Goal: Information Seeking & Learning: Check status

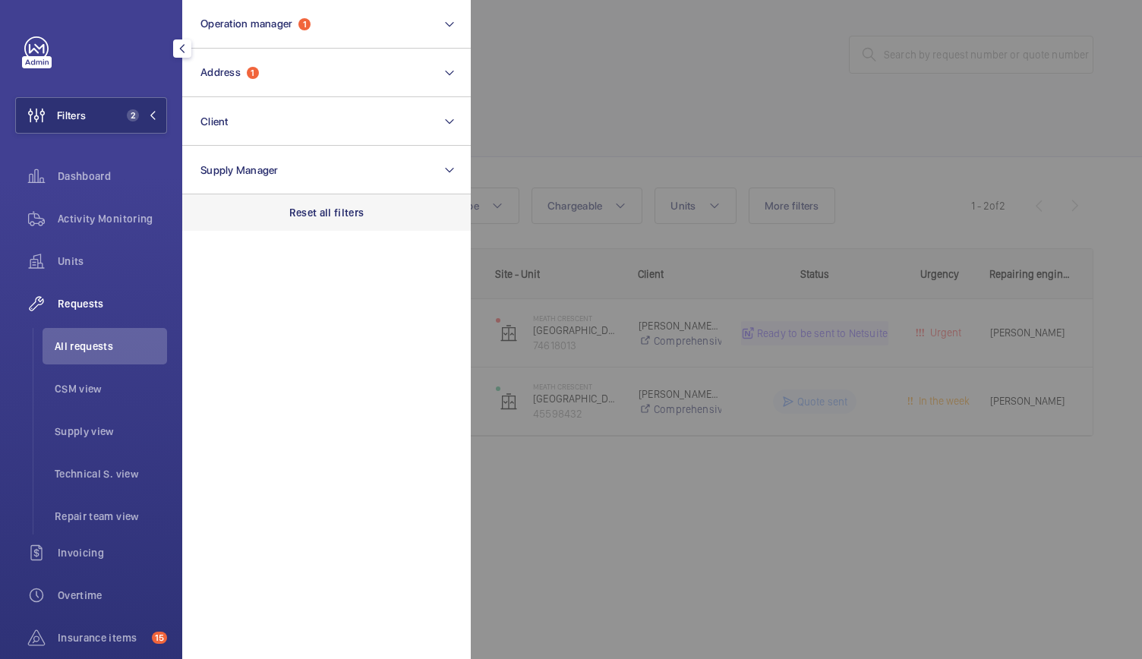
click at [304, 209] on p "Reset all filters" at bounding box center [326, 212] width 75 height 15
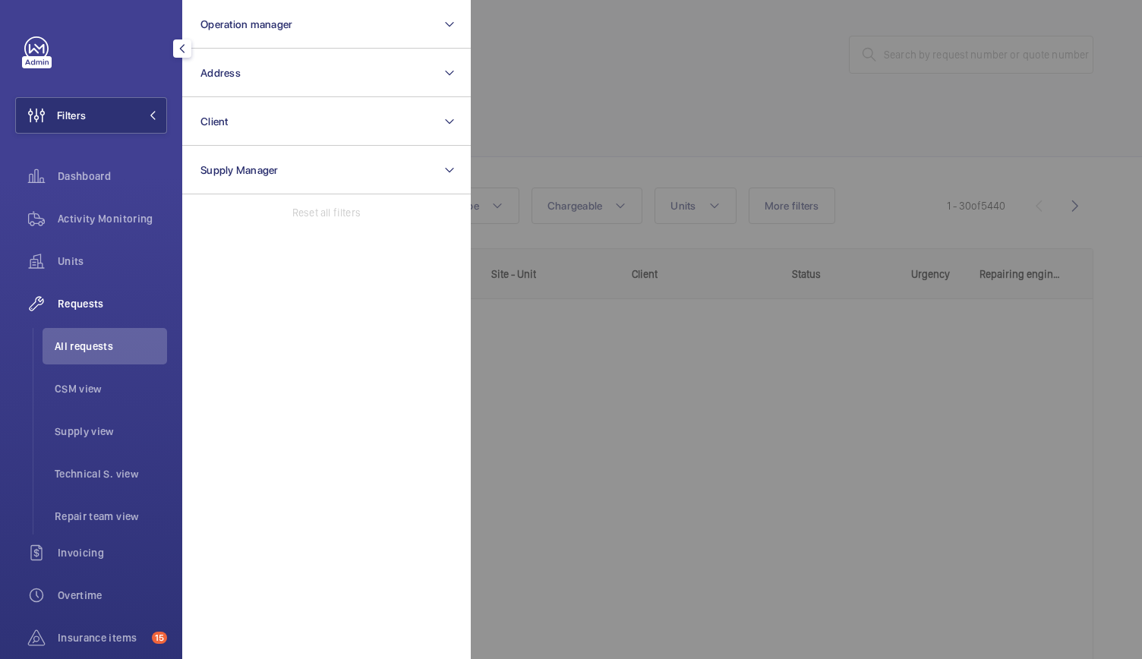
click at [609, 152] on div at bounding box center [1042, 329] width 1142 height 659
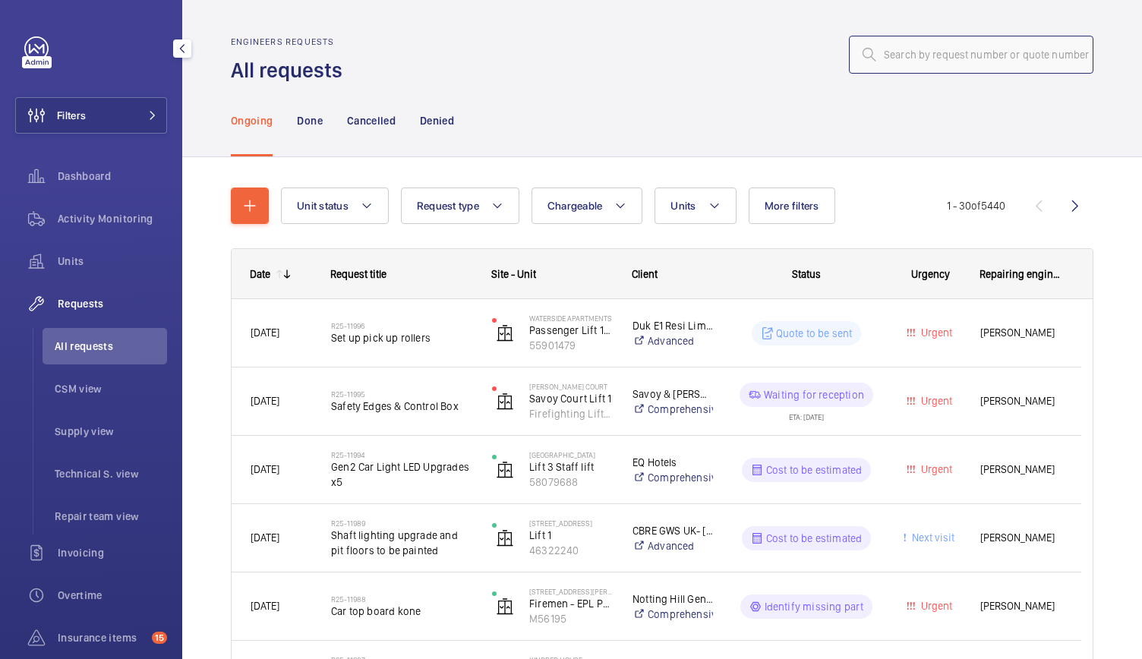
click at [877, 54] on input "text" at bounding box center [971, 55] width 245 height 38
paste input "R25-10810"
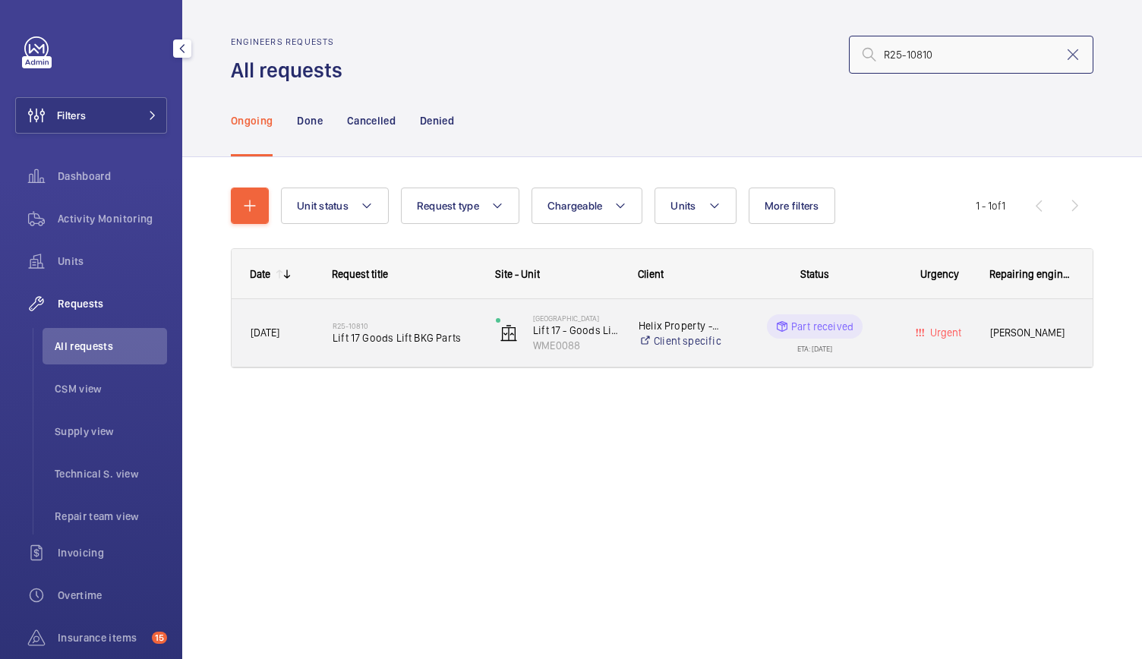
type input "R25-10810"
click at [448, 356] on div "R25-10810 Lift 17 Goods Lift BKG Parts" at bounding box center [395, 333] width 162 height 68
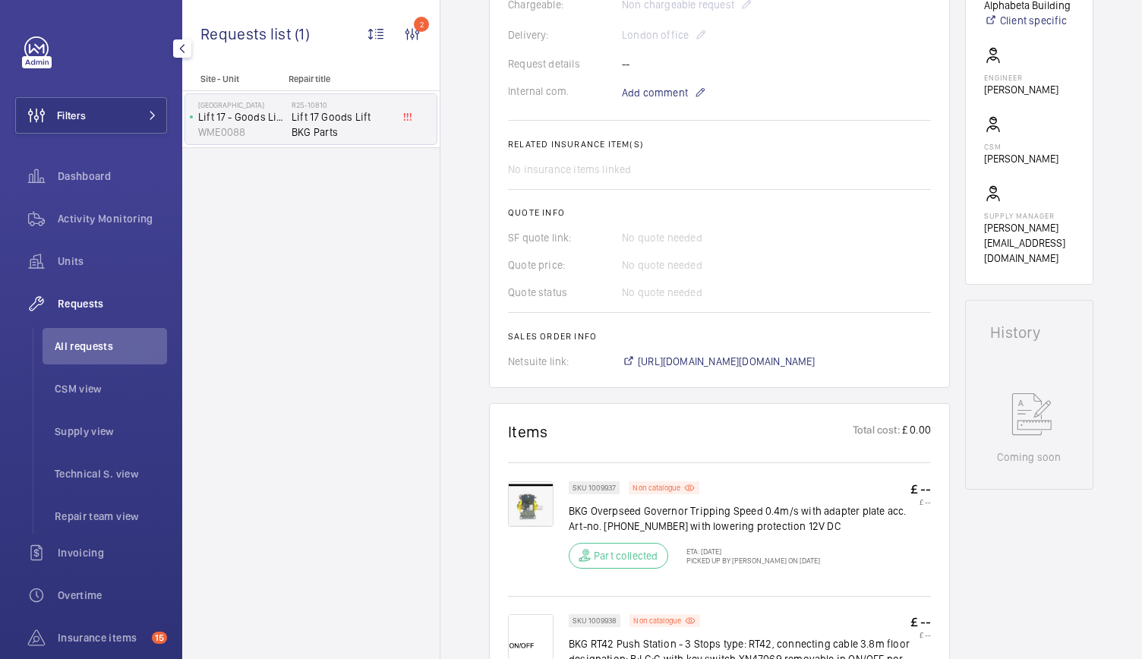
scroll to position [444, 0]
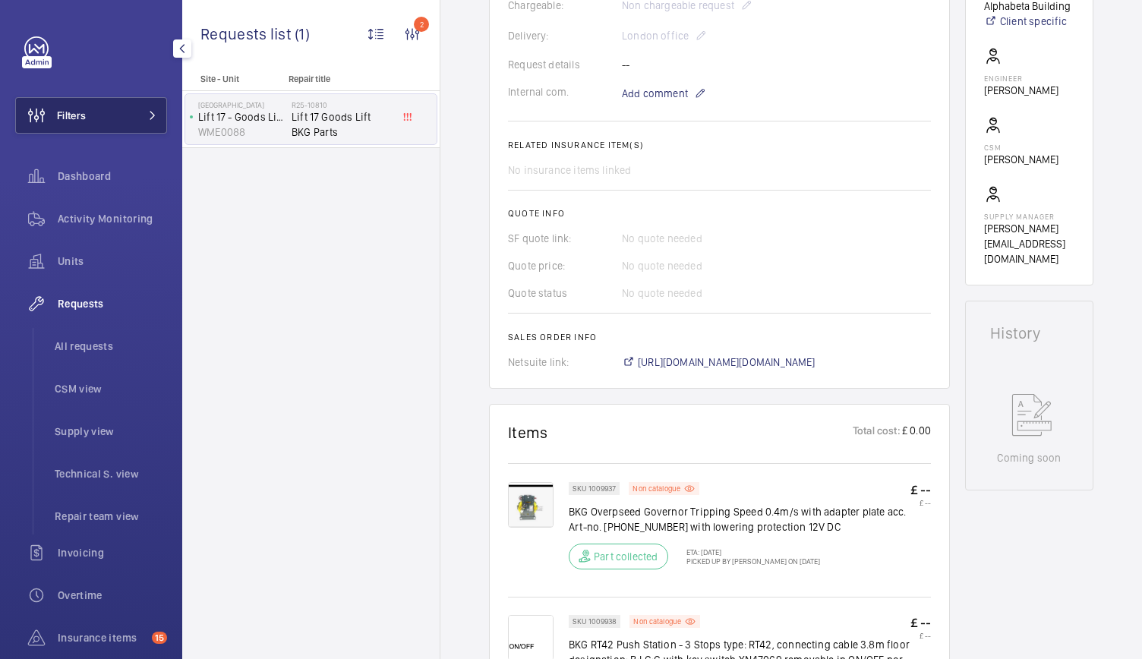
click at [112, 99] on button "Filters" at bounding box center [91, 115] width 152 height 36
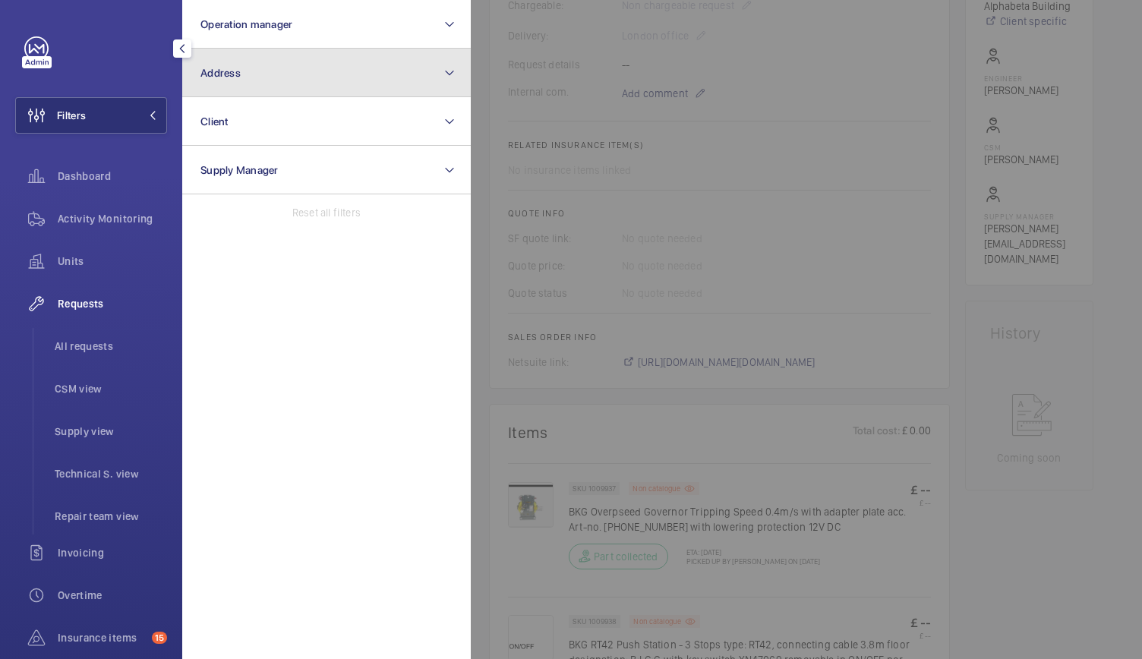
click at [237, 62] on button "Address" at bounding box center [326, 73] width 289 height 49
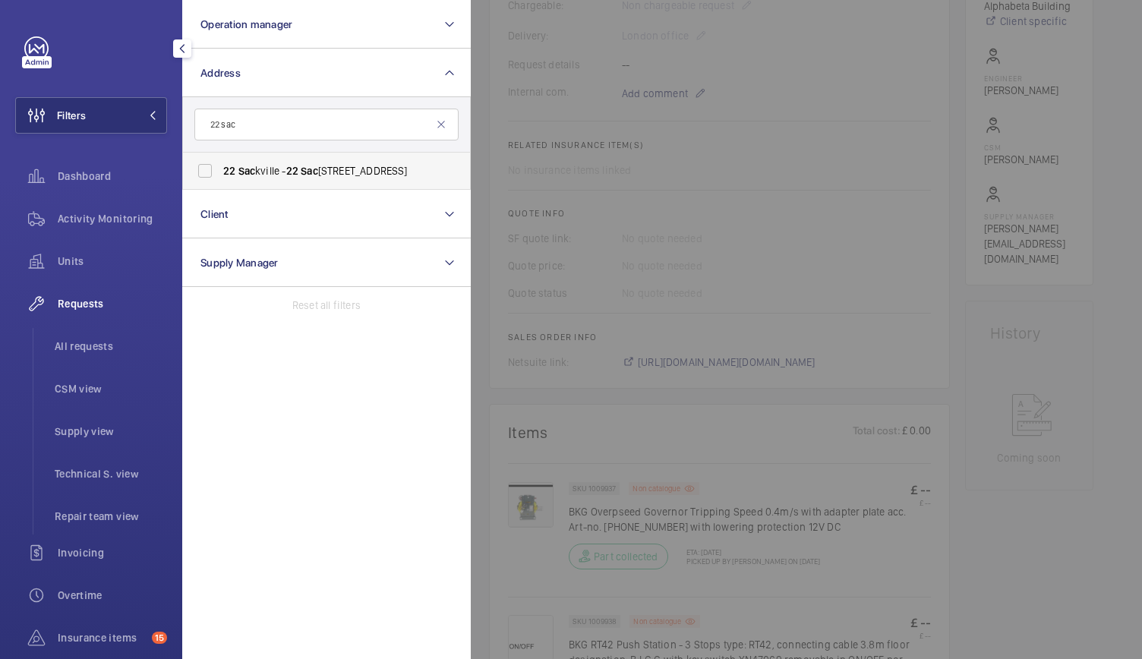
type input "22 sac"
click at [207, 163] on label "22 Sac kville - [STREET_ADDRESS]" at bounding box center [315, 171] width 264 height 36
click at [207, 163] on input "22 Sac kville - [STREET_ADDRESS]" at bounding box center [205, 171] width 30 height 30
checkbox input "true"
click at [112, 219] on span "Activity Monitoring" at bounding box center [112, 218] width 109 height 15
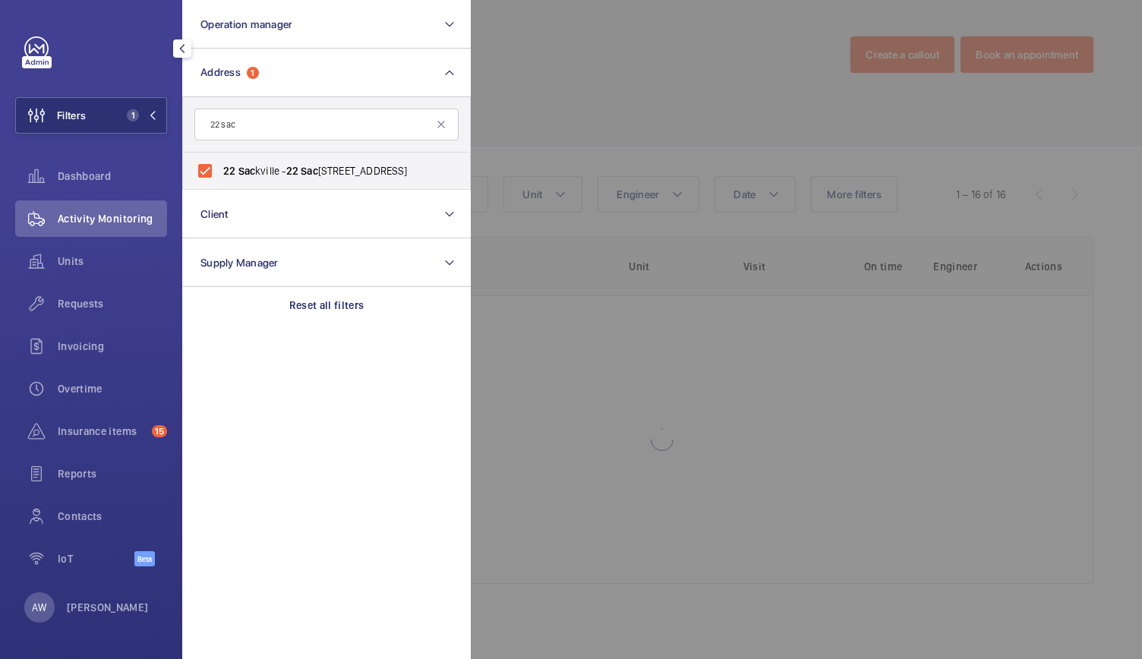
click at [693, 125] on div at bounding box center [1042, 329] width 1142 height 659
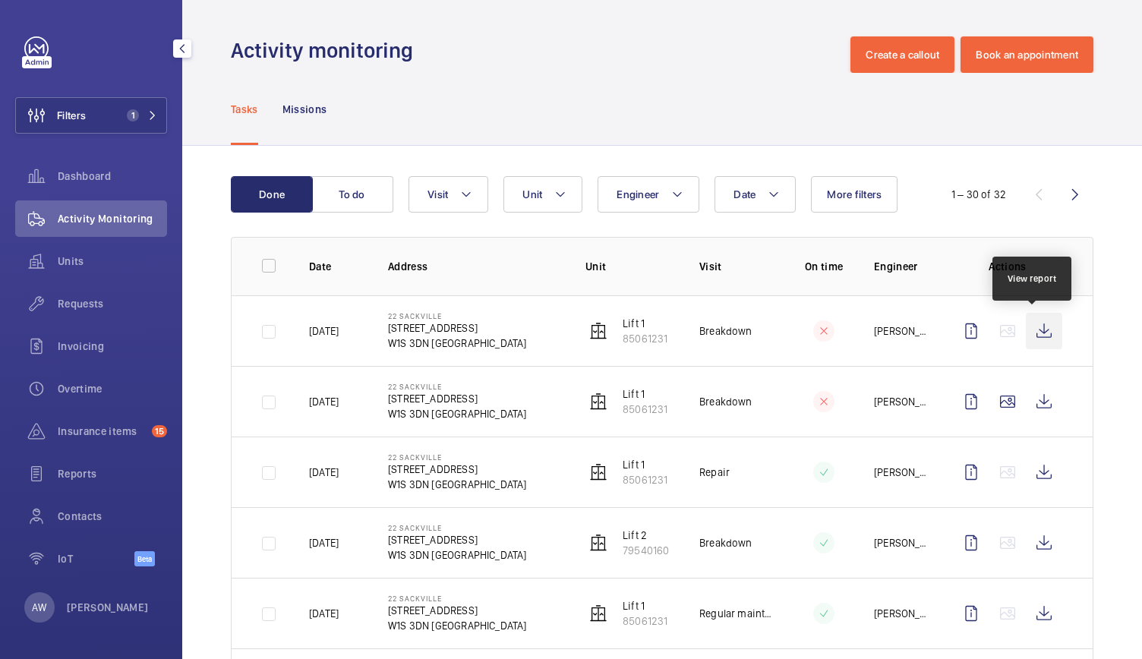
click at [1030, 325] on wm-front-icon-button at bounding box center [1044, 331] width 36 height 36
click at [79, 298] on span "Requests" at bounding box center [112, 303] width 109 height 15
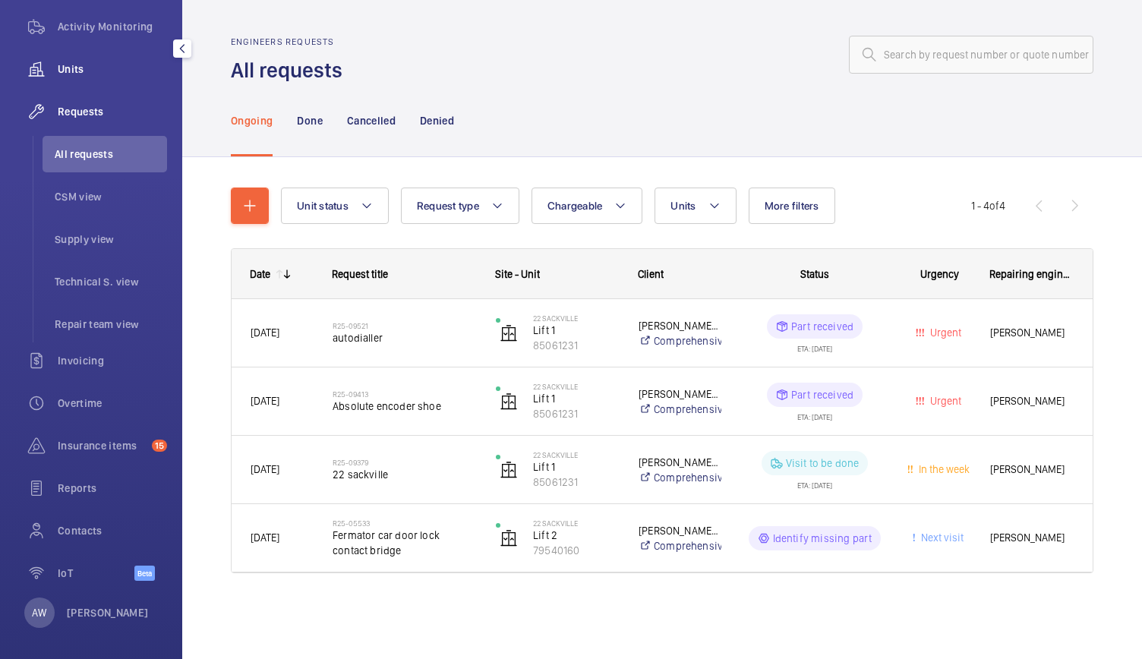
scroll to position [197, 0]
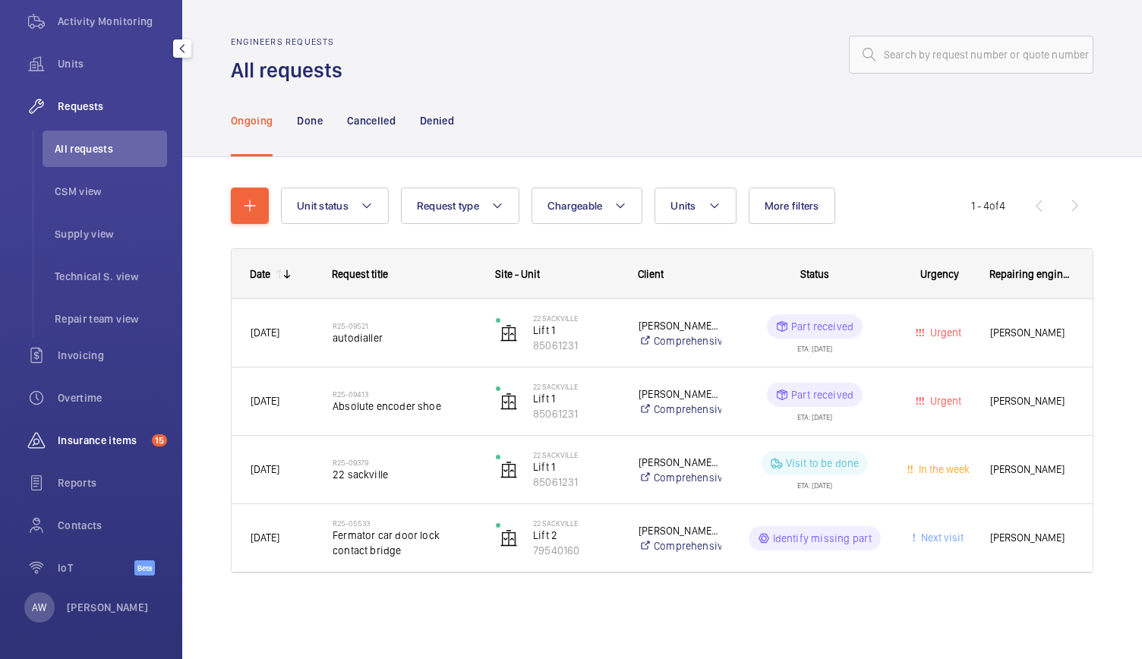
click at [70, 455] on div "Insurance items 15" at bounding box center [91, 440] width 152 height 36
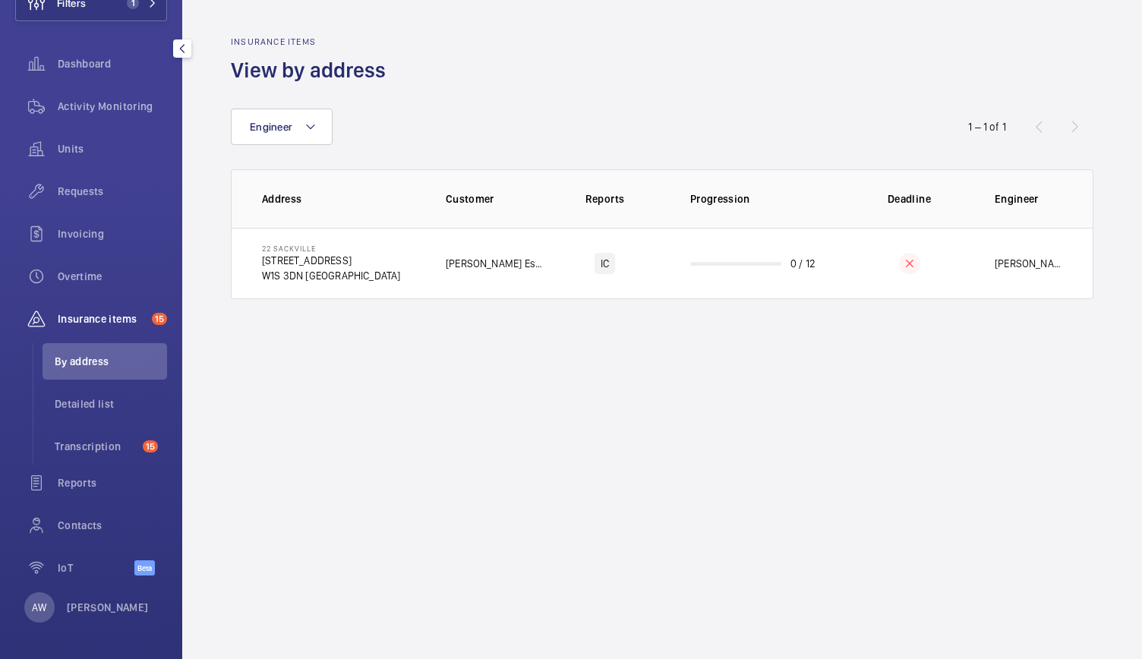
scroll to position [112, 0]
click at [378, 218] on th "Address" at bounding box center [327, 198] width 190 height 58
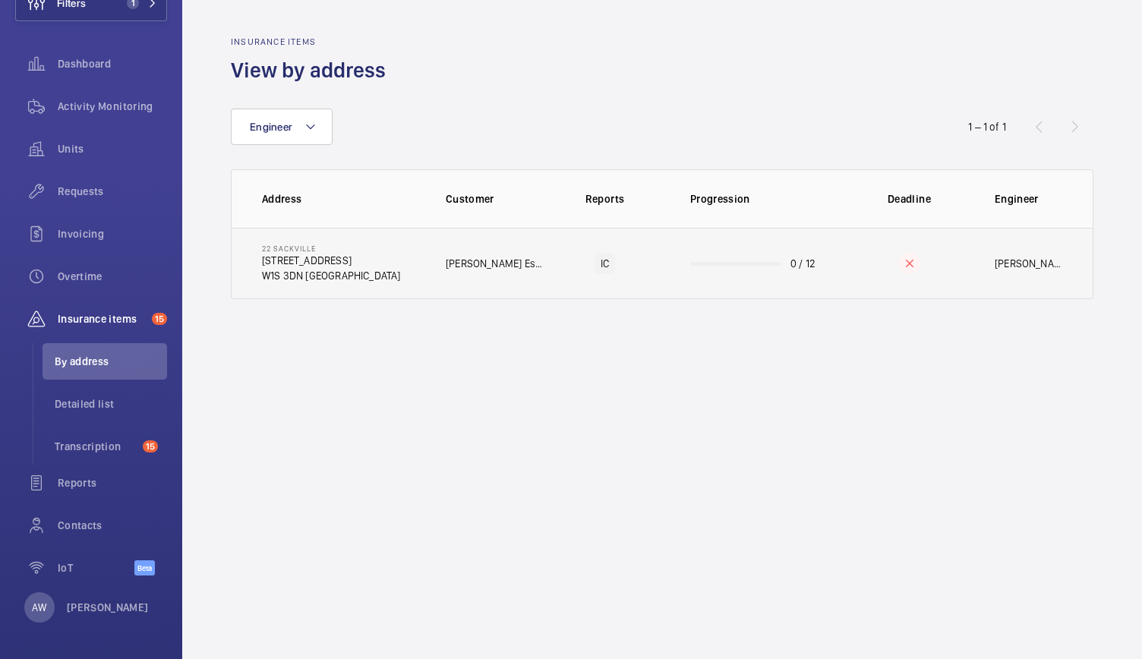
click at [385, 242] on td "22 Sackville [STREET_ADDRESS]" at bounding box center [327, 263] width 190 height 71
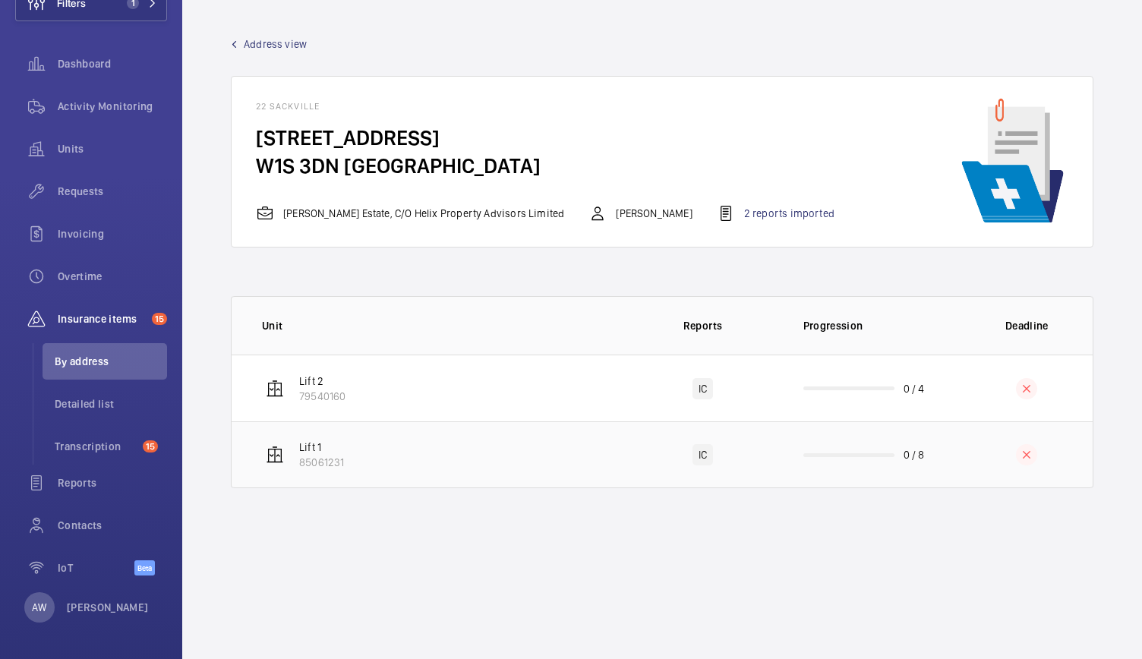
click at [507, 463] on td "Lift 1 85061231" at bounding box center [430, 455] width 396 height 67
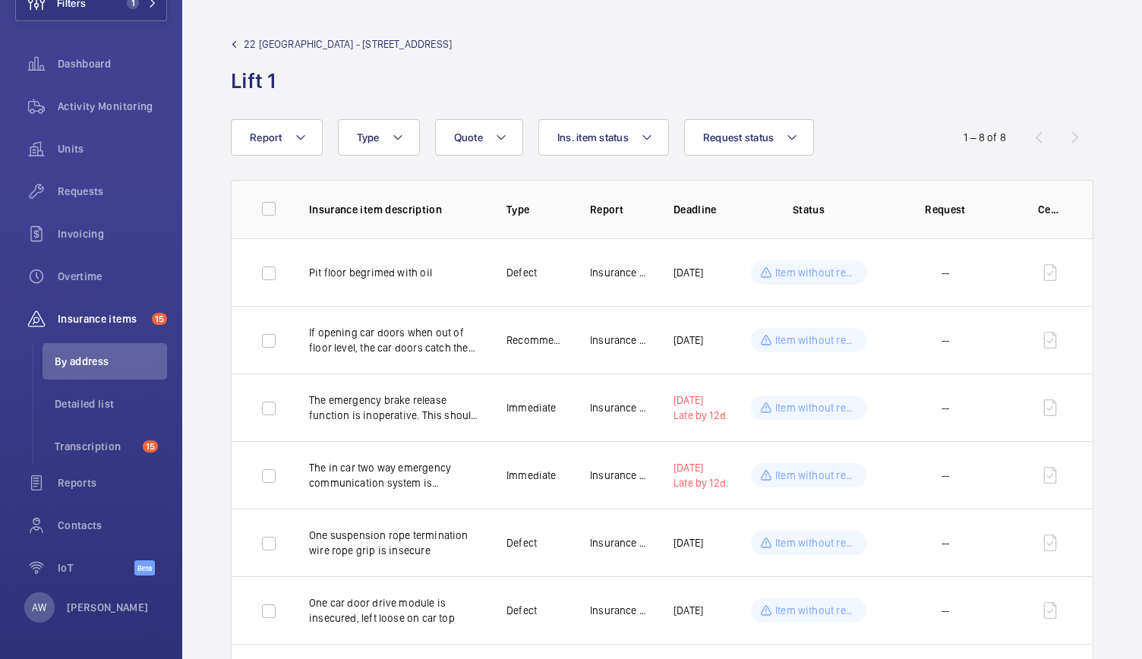
click at [281, 36] on span "22 [GEOGRAPHIC_DATA] - [STREET_ADDRESS]" at bounding box center [348, 43] width 208 height 15
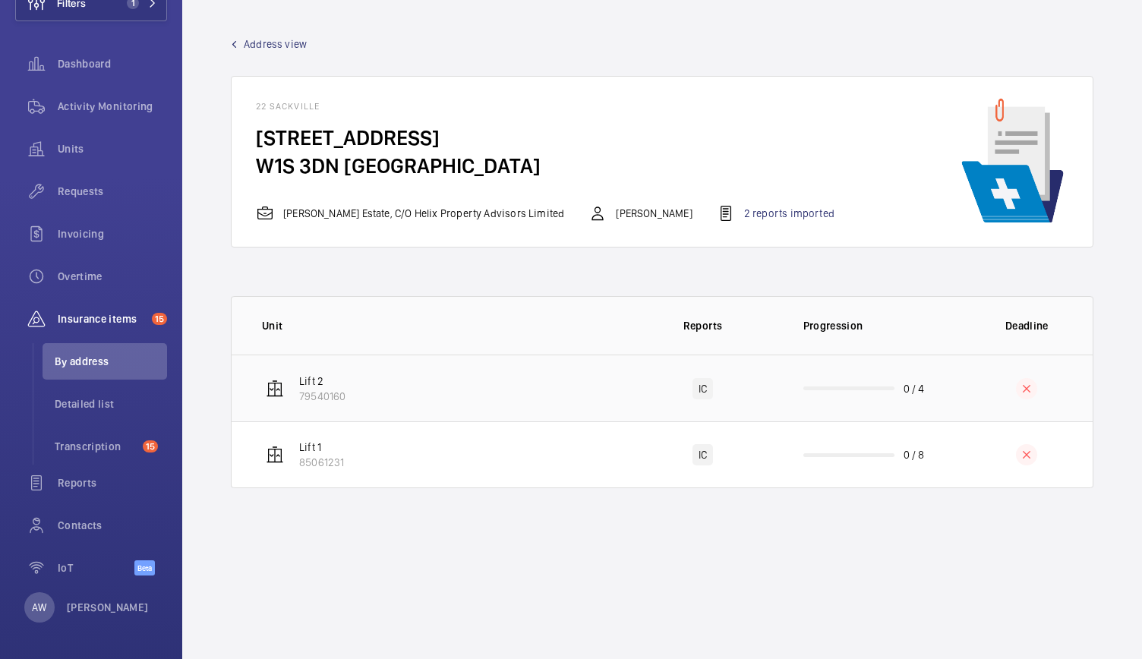
click at [346, 393] on td "Lift 2 79540160" at bounding box center [430, 388] width 396 height 67
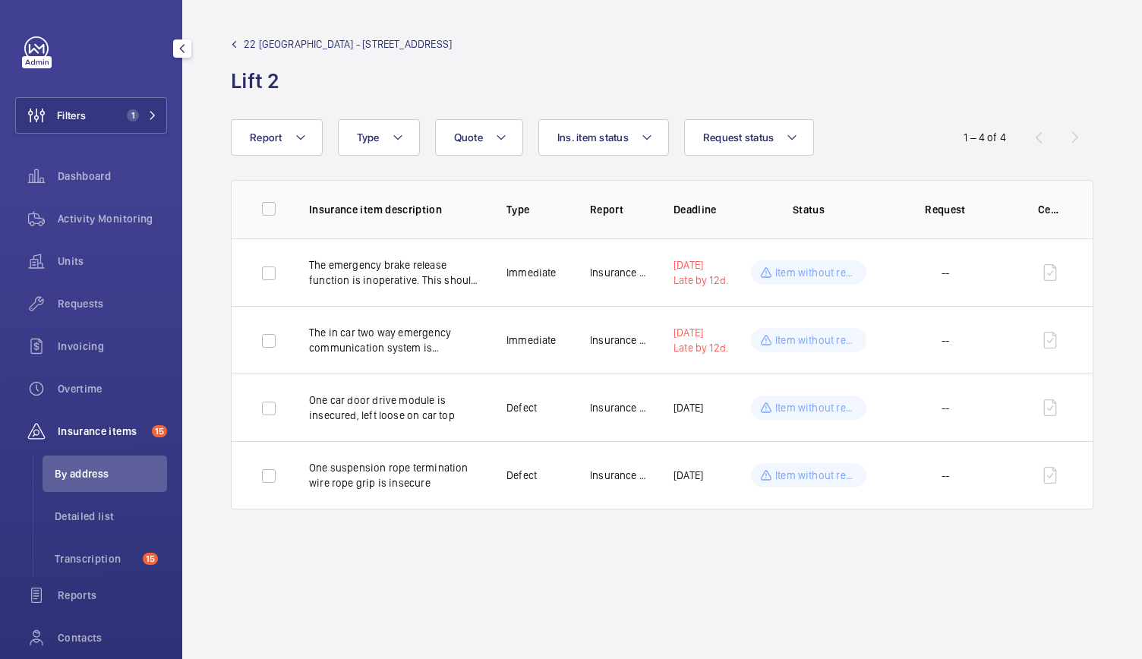
click at [106, 93] on div "Filters 1 Dashboard Activity Monitoring Units Requests Invoicing Overtime Insur…" at bounding box center [91, 370] width 152 height 668
click at [104, 111] on button "Filters 1" at bounding box center [91, 115] width 152 height 36
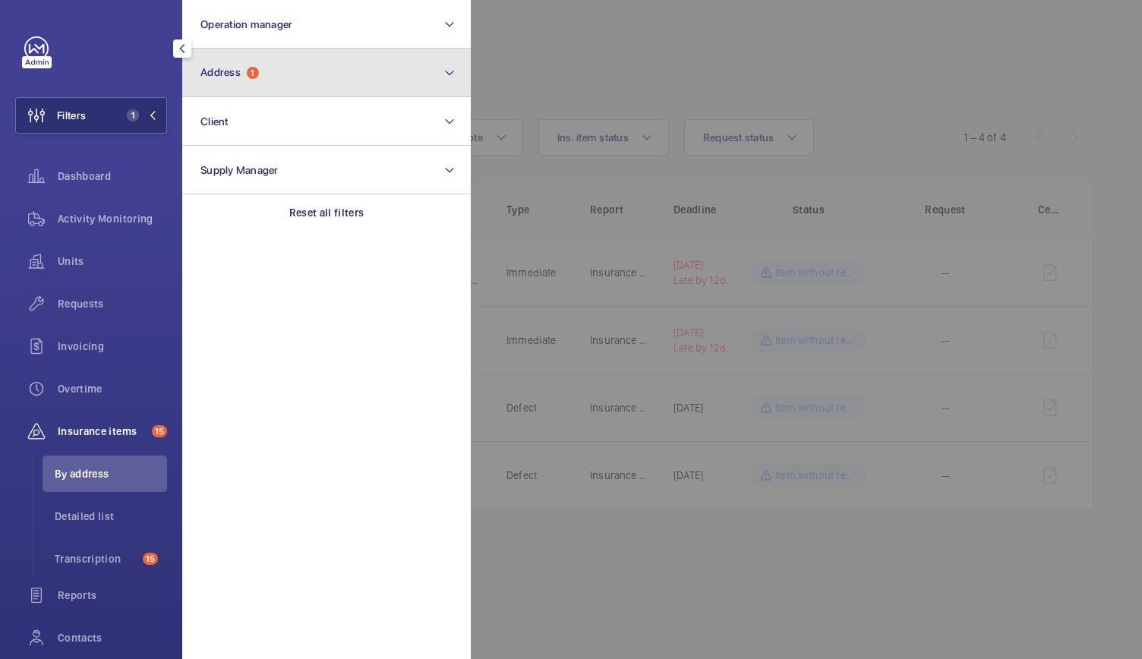
click at [227, 57] on button "Address 1" at bounding box center [326, 73] width 289 height 49
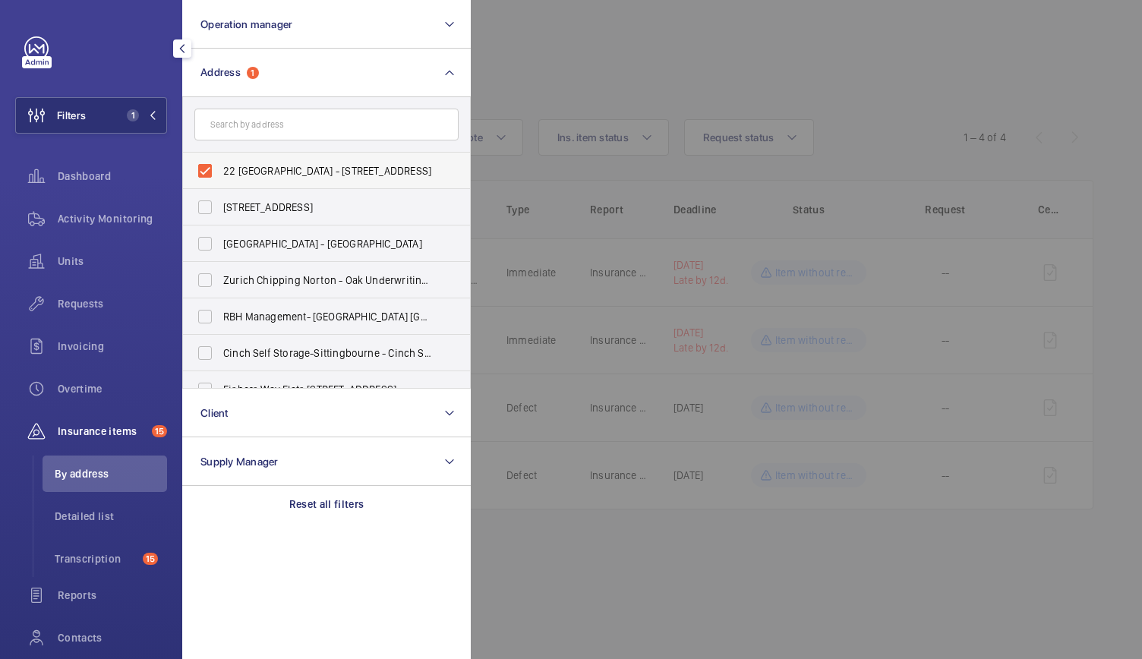
click at [208, 172] on label "22 [GEOGRAPHIC_DATA] - [STREET_ADDRESS]" at bounding box center [315, 171] width 264 height 36
click at [208, 172] on input "22 [GEOGRAPHIC_DATA] - [STREET_ADDRESS]" at bounding box center [205, 171] width 30 height 30
checkbox input "false"
click at [244, 125] on input "text" at bounding box center [326, 125] width 264 height 32
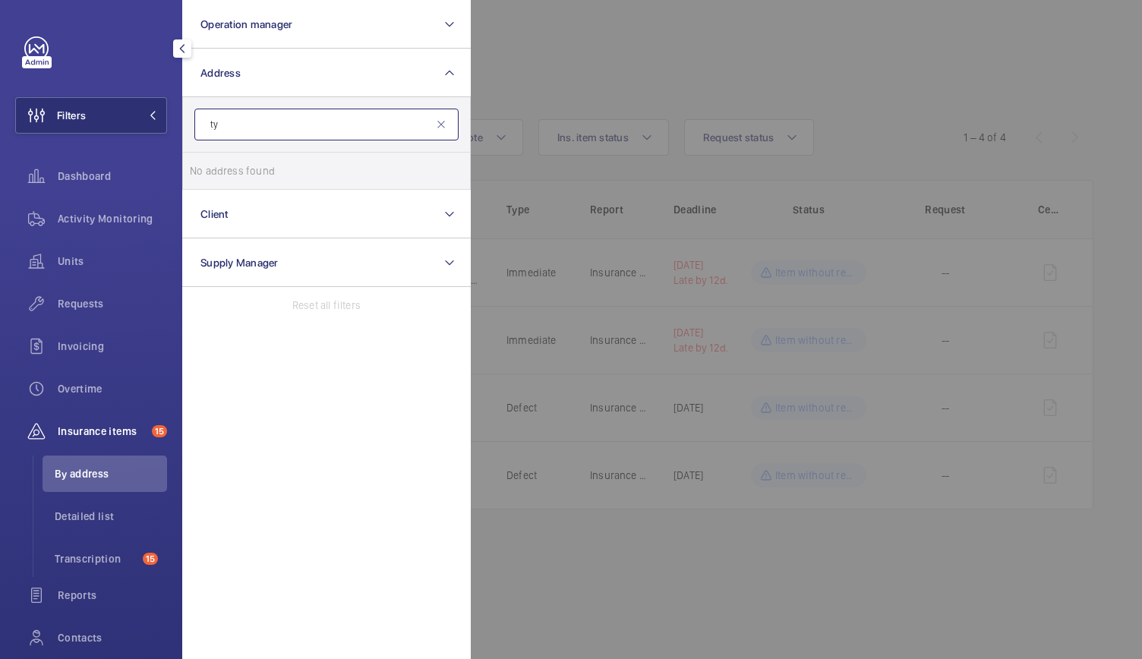
type input "t"
type input "T"
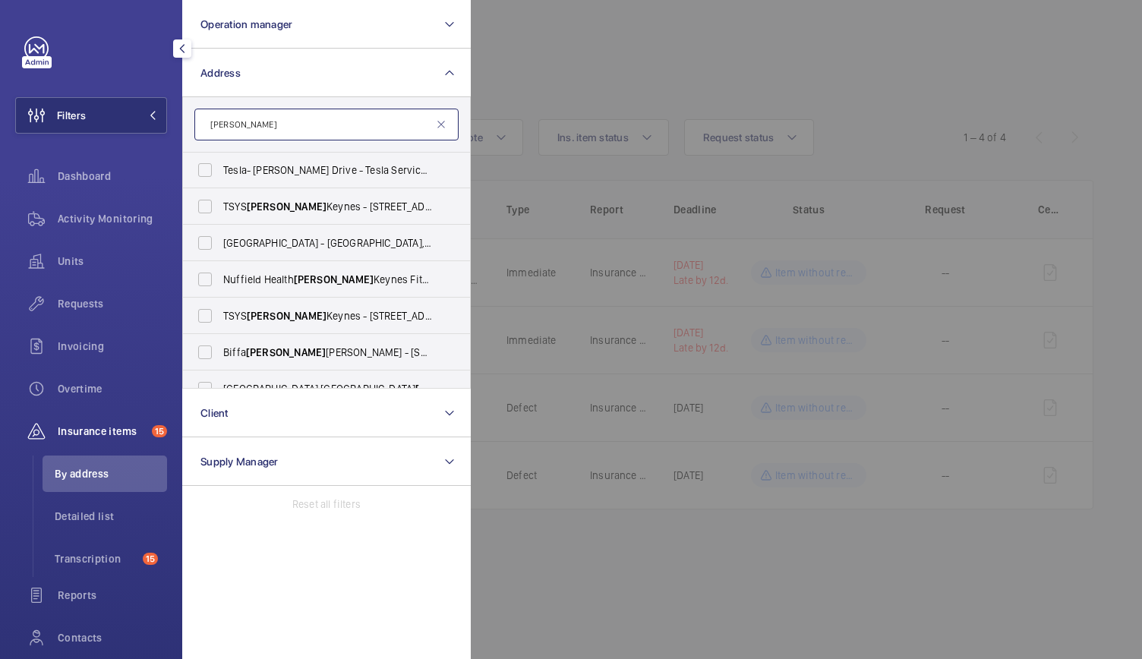
scroll to position [439, 0]
type input "[PERSON_NAME]"
click at [240, 328] on label "TSYS [PERSON_NAME] - [STREET_ADDRESS][PERSON_NAME]" at bounding box center [315, 315] width 264 height 36
click at [220, 328] on input "TSYS [PERSON_NAME] - [STREET_ADDRESS][PERSON_NAME]" at bounding box center [205, 315] width 30 height 30
checkbox input "true"
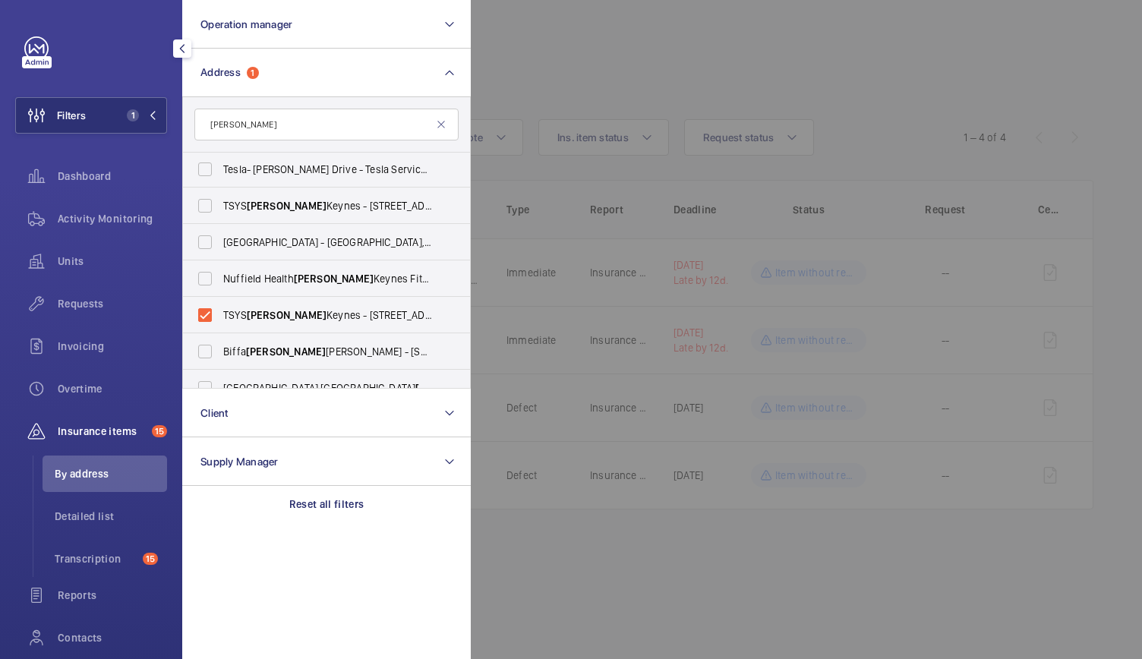
click at [641, 58] on div at bounding box center [1042, 329] width 1142 height 659
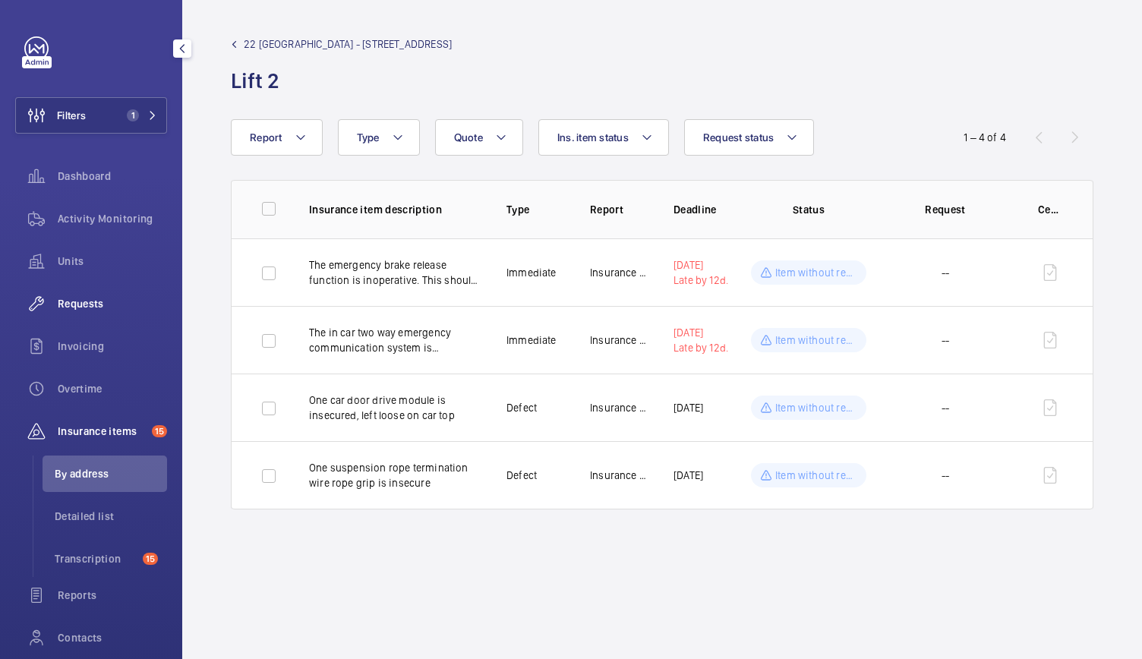
click at [94, 305] on span "Requests" at bounding box center [112, 303] width 109 height 15
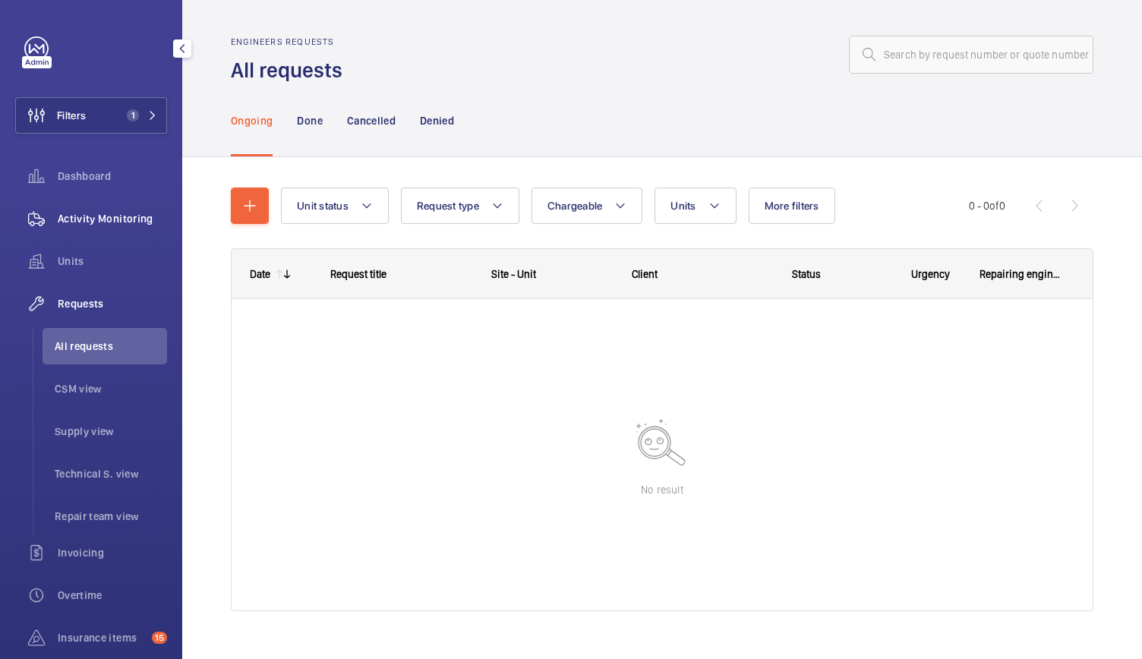
click at [61, 212] on span "Activity Monitoring" at bounding box center [112, 218] width 109 height 15
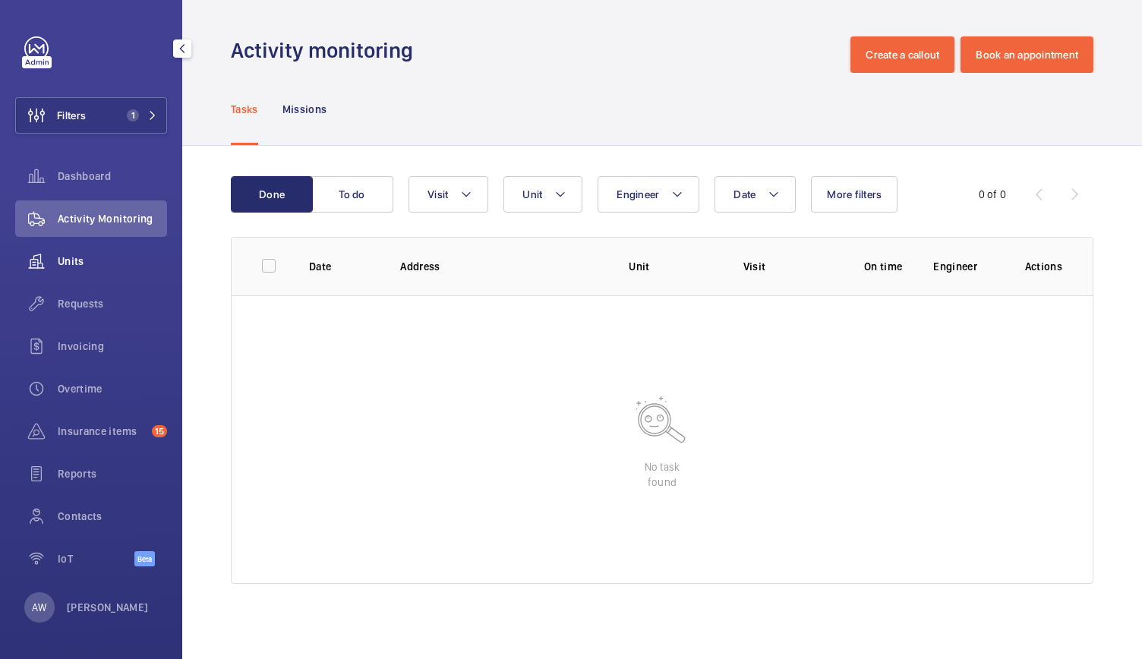
click at [81, 254] on span "Units" at bounding box center [112, 261] width 109 height 15
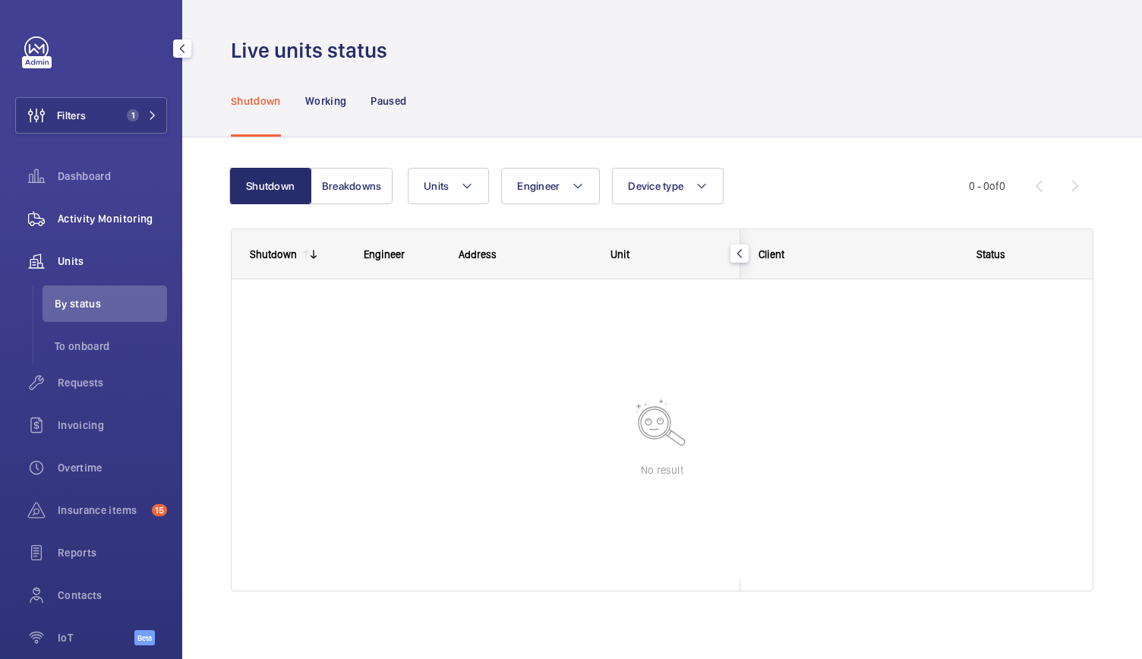
click at [119, 221] on span "Activity Monitoring" at bounding box center [112, 218] width 109 height 15
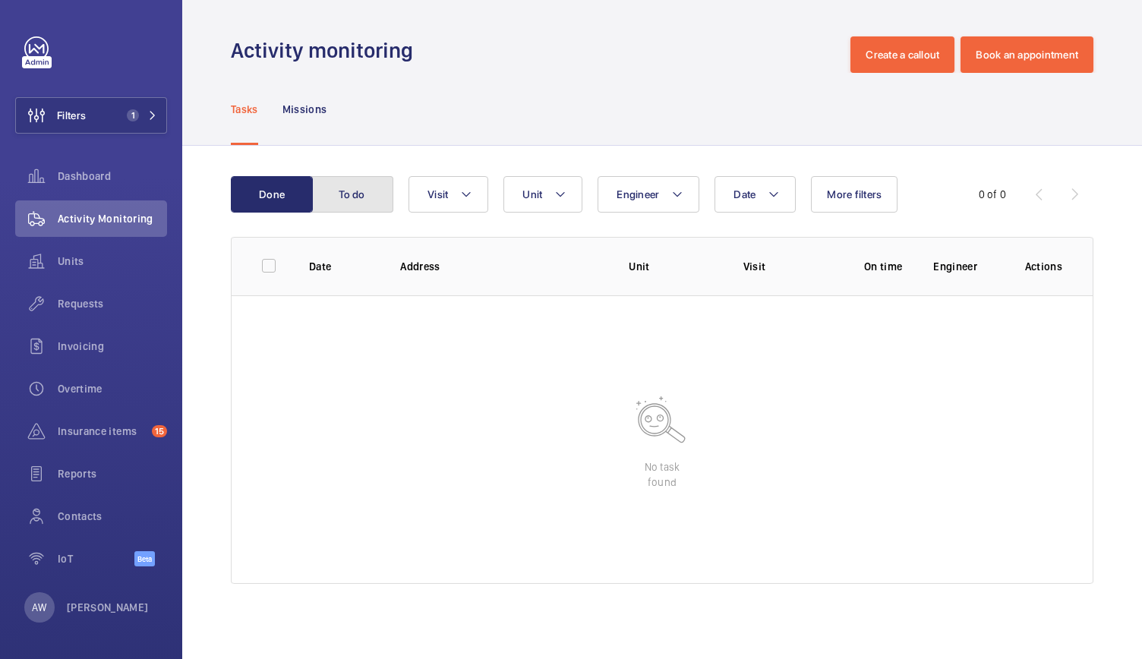
click at [349, 200] on button "To do" at bounding box center [352, 194] width 82 height 36
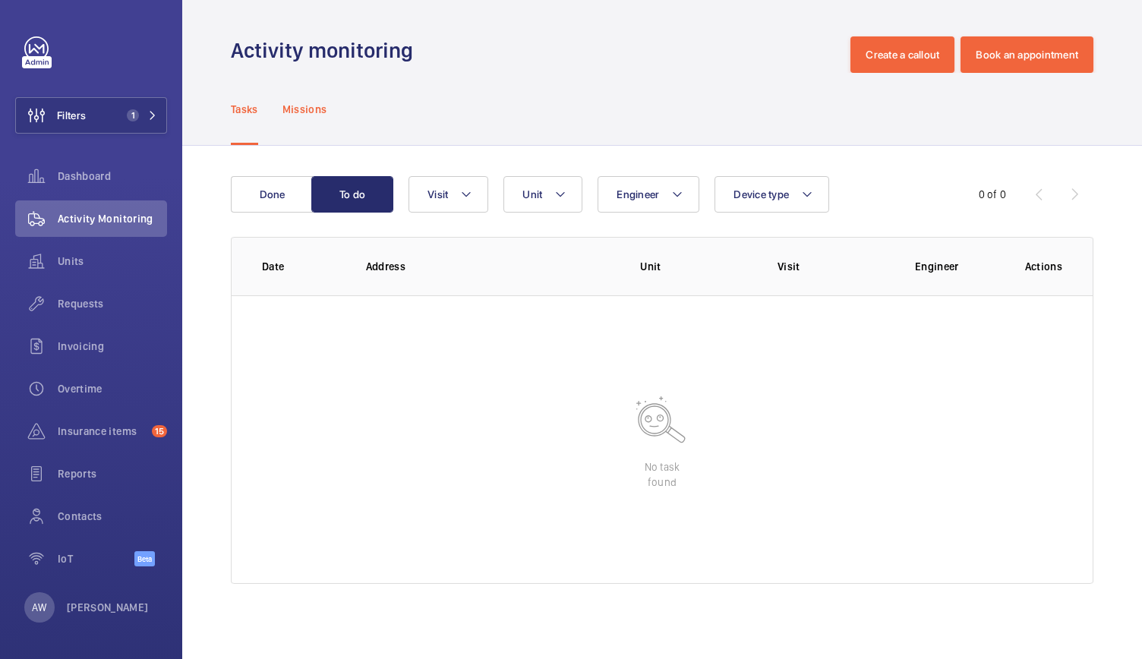
click at [316, 103] on p "Missions" at bounding box center [305, 109] width 45 height 15
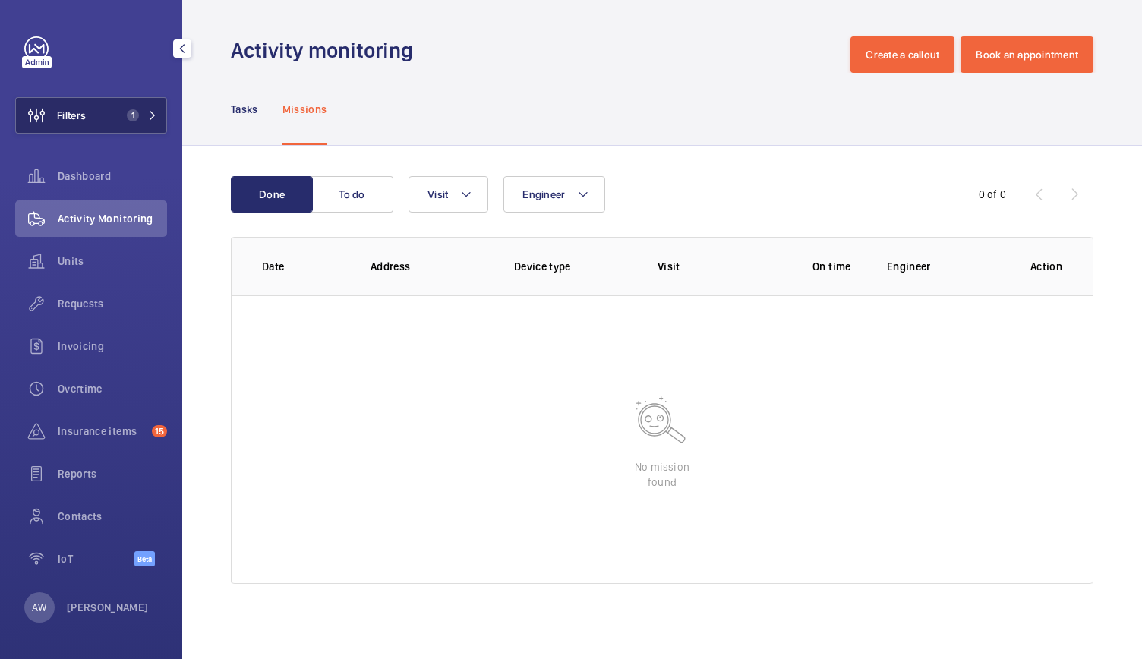
click at [128, 110] on span "1" at bounding box center [130, 115] width 18 height 12
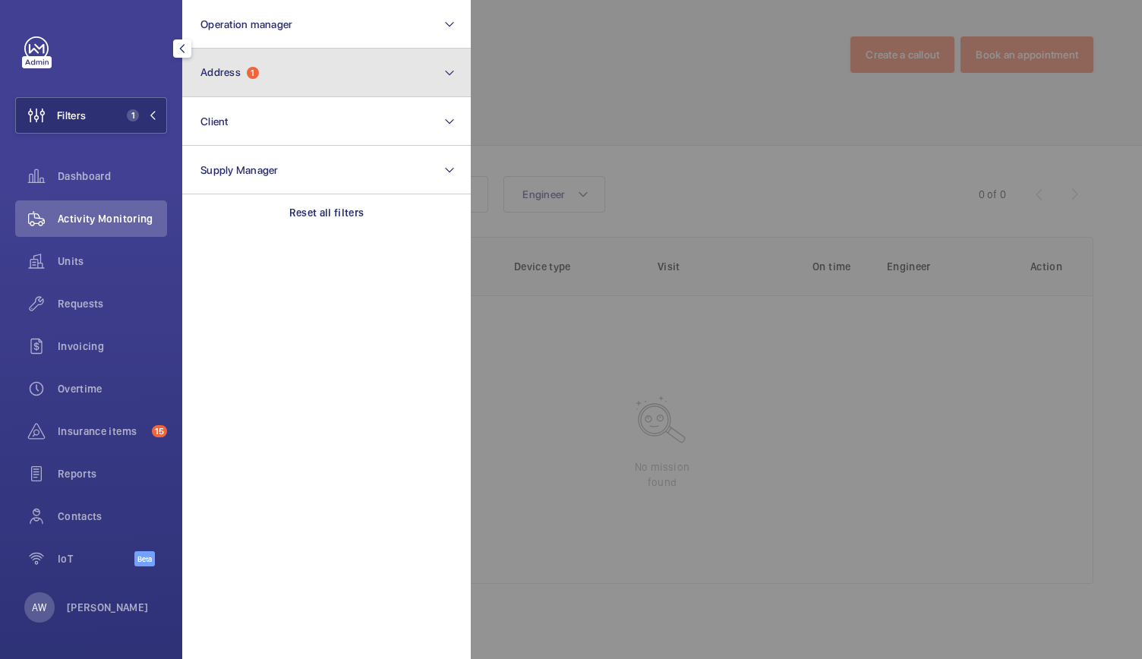
click at [273, 82] on button "Address 1" at bounding box center [326, 73] width 289 height 49
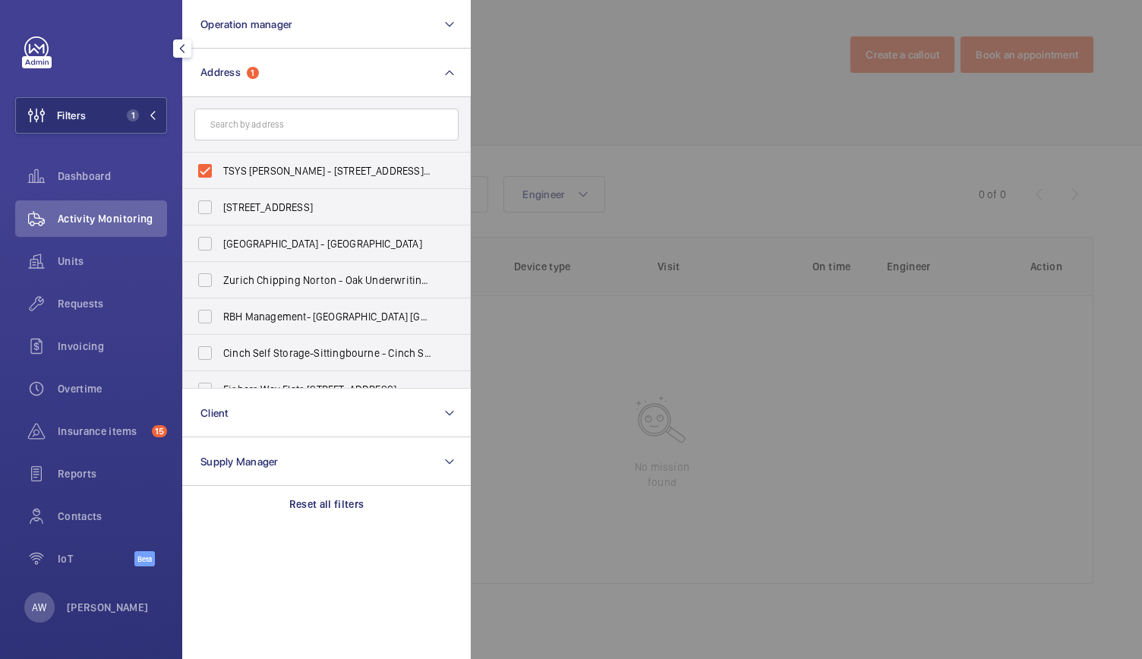
click at [680, 83] on div at bounding box center [1042, 329] width 1142 height 659
